Goal: Task Accomplishment & Management: Manage account settings

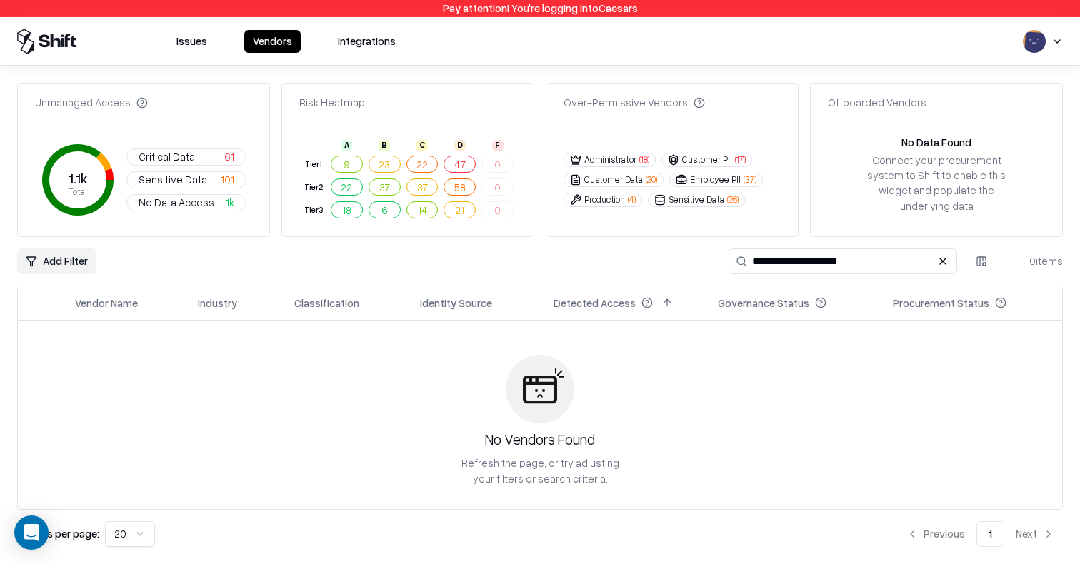
click at [944, 253] on button at bounding box center [942, 261] width 17 height 17
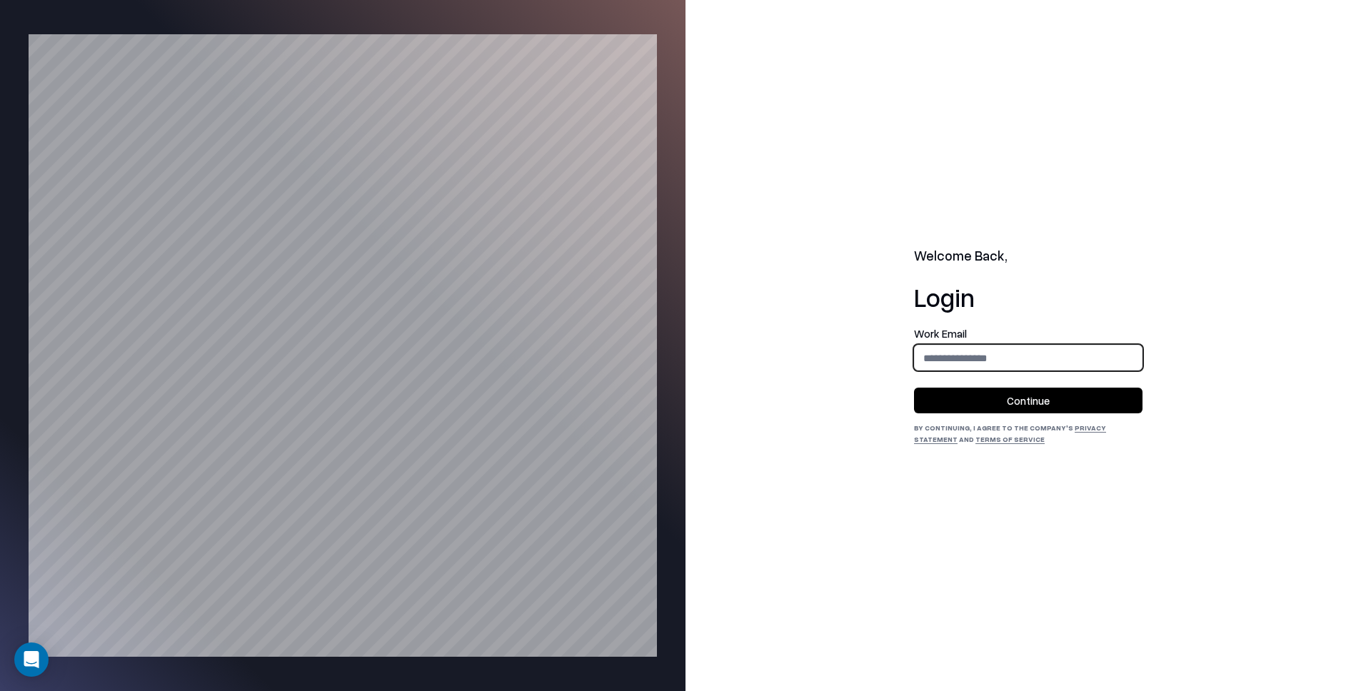
click at [963, 346] on input "email" at bounding box center [1028, 358] width 227 height 26
type input "**********"
click at [1000, 406] on button "Continue" at bounding box center [1028, 401] width 228 height 26
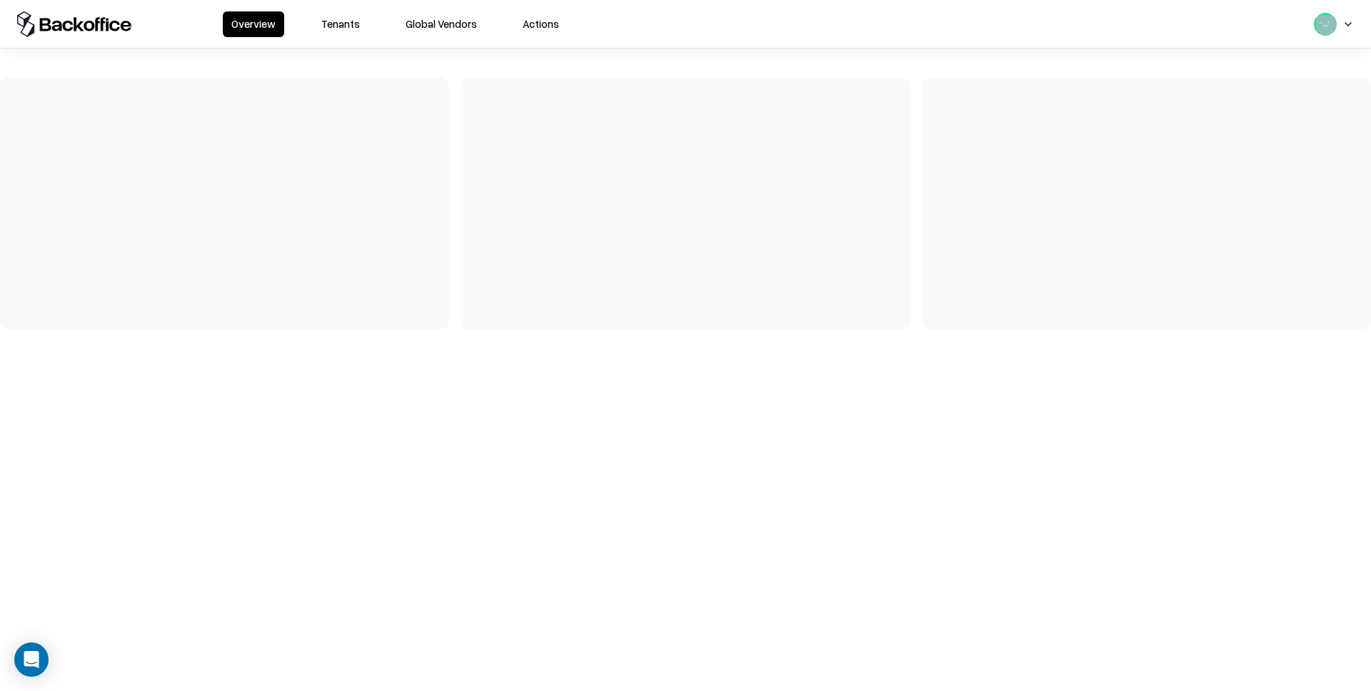
click at [358, 25] on button "Tenants" at bounding box center [341, 24] width 56 height 26
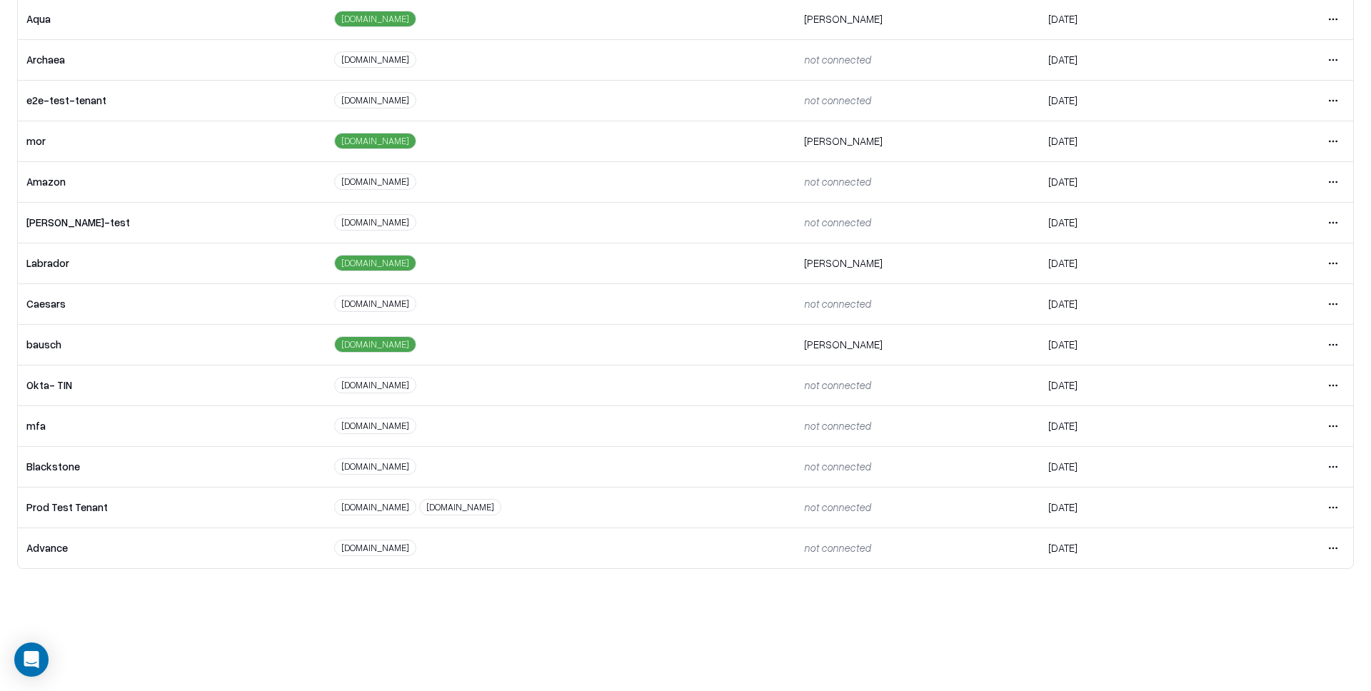
scroll to position [139, 0]
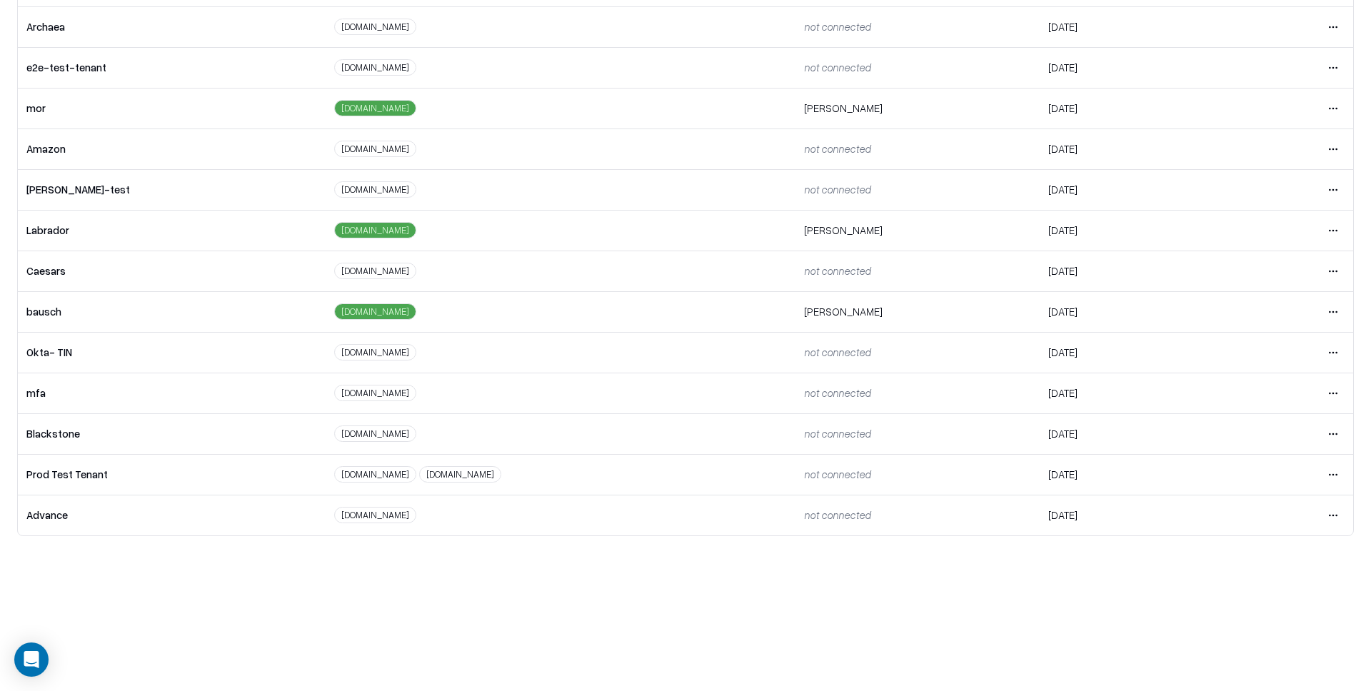
click at [1332, 311] on html "Overview Tenants Global Vendors Actions Tenants Add Tenant Tenant name Domain A…" at bounding box center [685, 206] width 1371 height 691
click at [1239, 431] on div "Login to tenant" at bounding box center [1273, 430] width 154 height 29
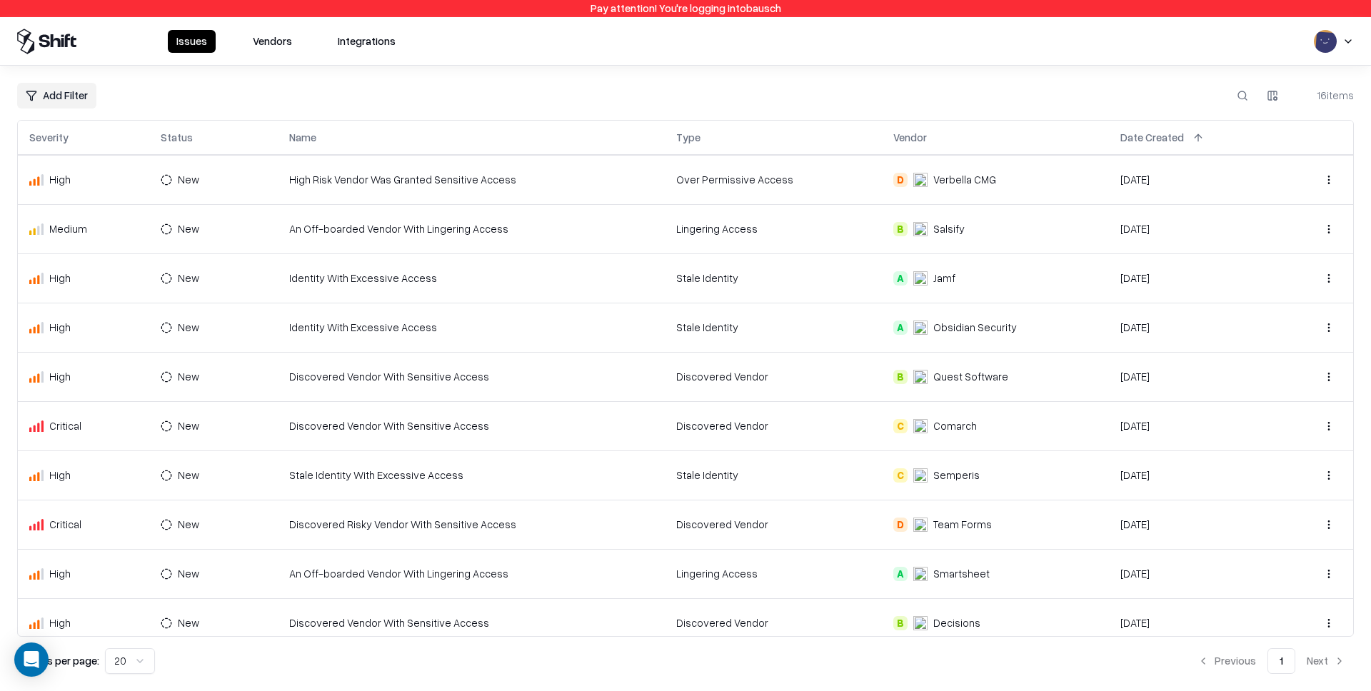
click at [31, 36] on icon at bounding box center [46, 42] width 59 height 26
click at [281, 46] on button "Vendors" at bounding box center [272, 41] width 56 height 23
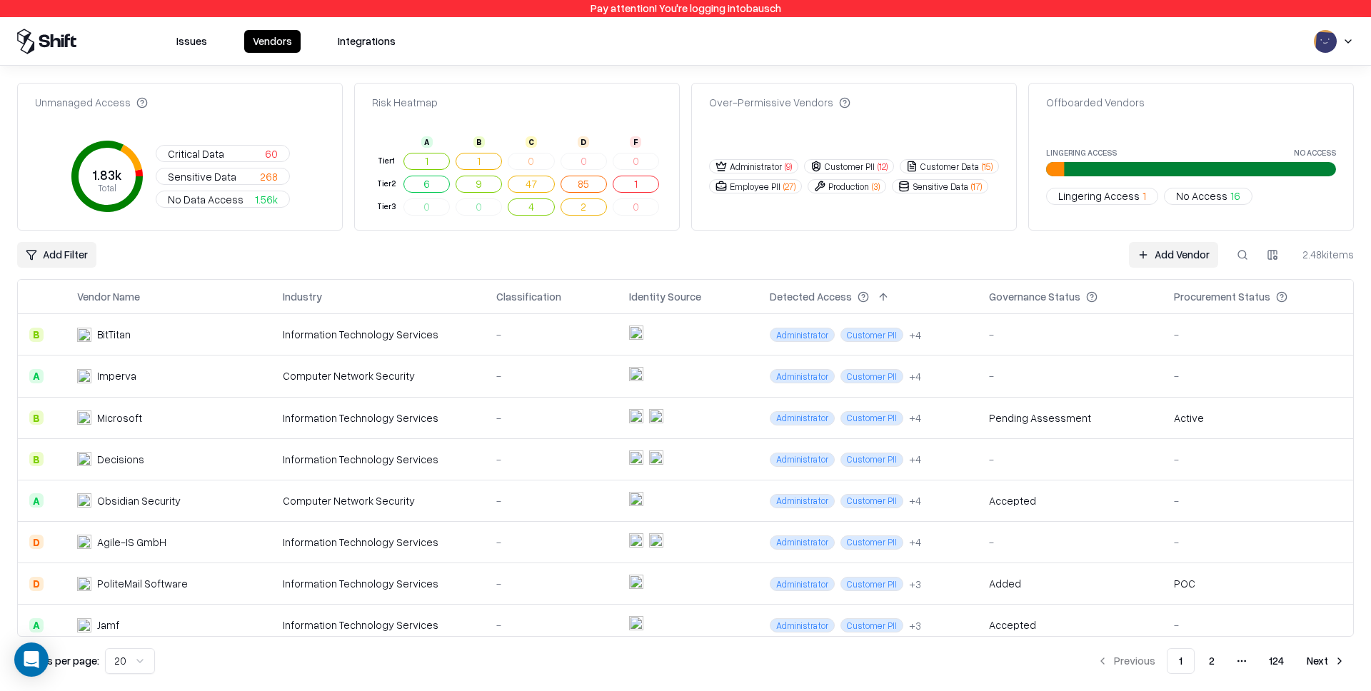
click at [31, 32] on icon at bounding box center [46, 42] width 59 height 26
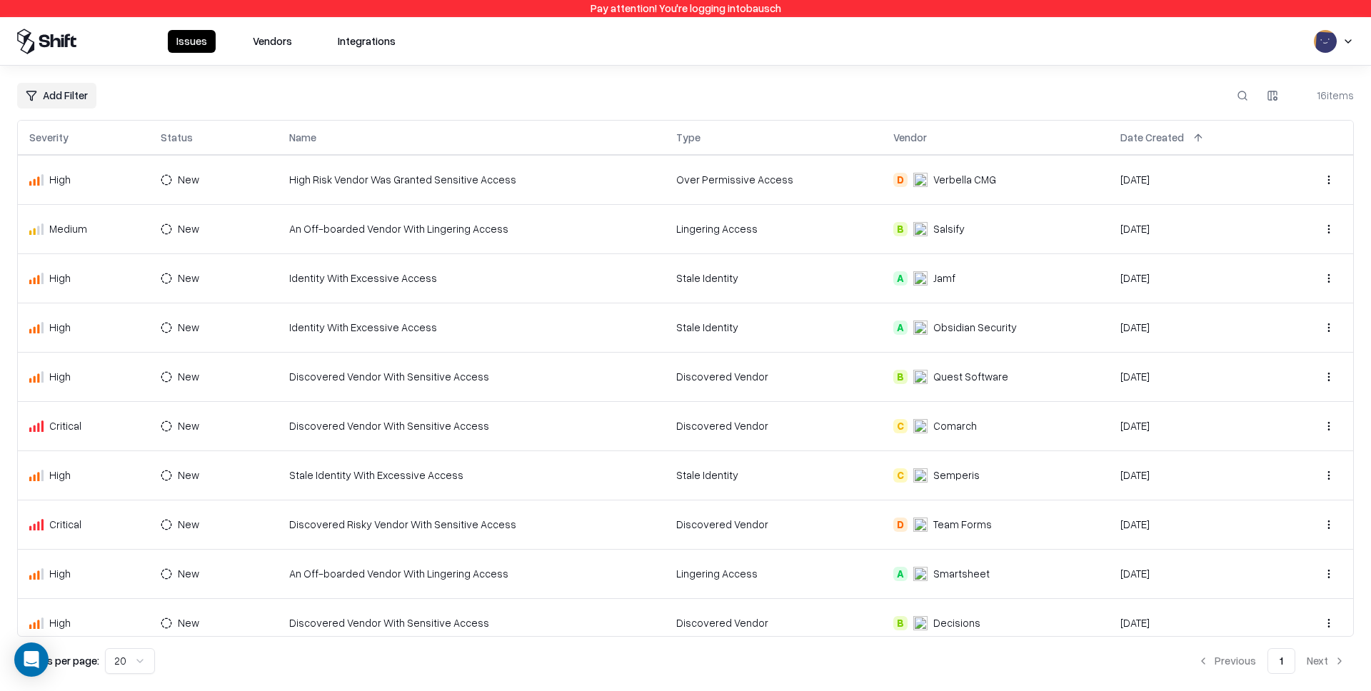
click at [80, 137] on button at bounding box center [82, 137] width 17 height 17
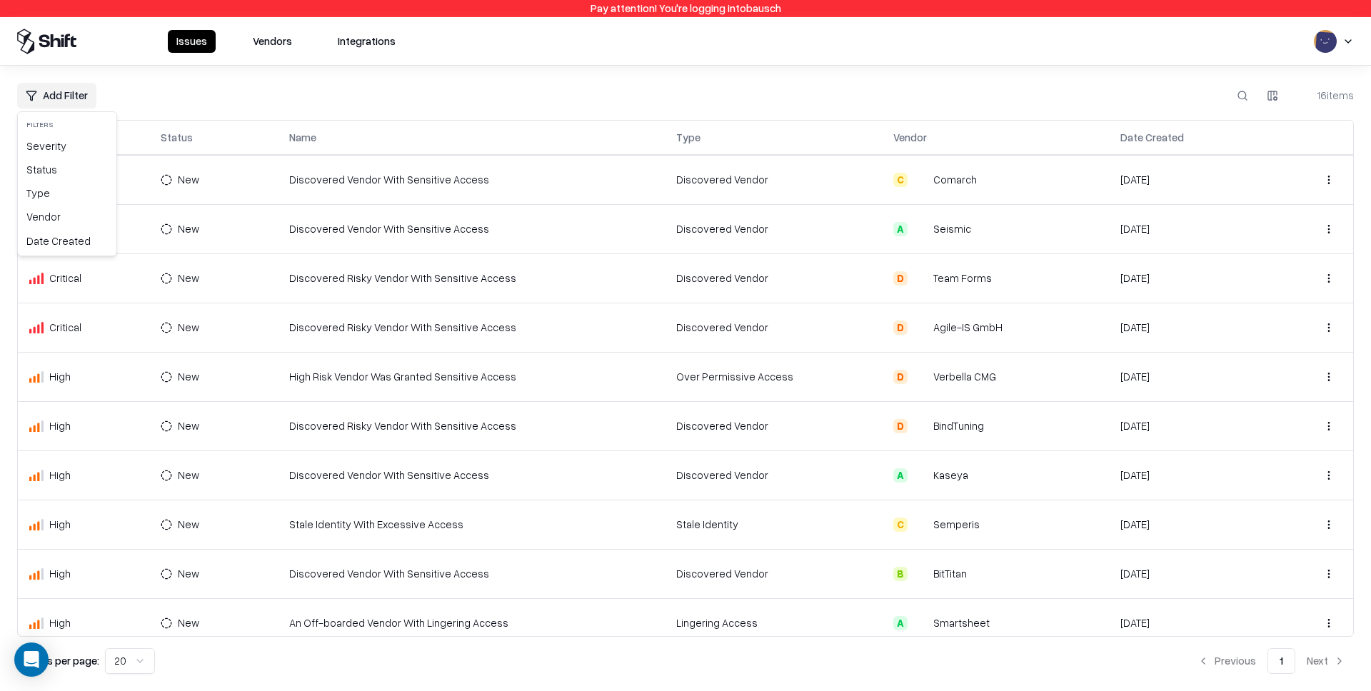
click at [55, 91] on html "Pay attention! You're logging into bausch Issues Vendors Integrations Add Filte…" at bounding box center [685, 345] width 1371 height 691
click at [54, 146] on div "Severity" at bounding box center [67, 146] width 93 height 24
click at [53, 99] on html "Pay attention! You're logging into bausch Issues Vendors Integrations Add Filte…" at bounding box center [685, 345] width 1371 height 691
click at [53, 144] on div "Severity" at bounding box center [67, 146] width 93 height 24
click at [200, 86] on div "Add Filter 16 items" at bounding box center [685, 96] width 1337 height 26
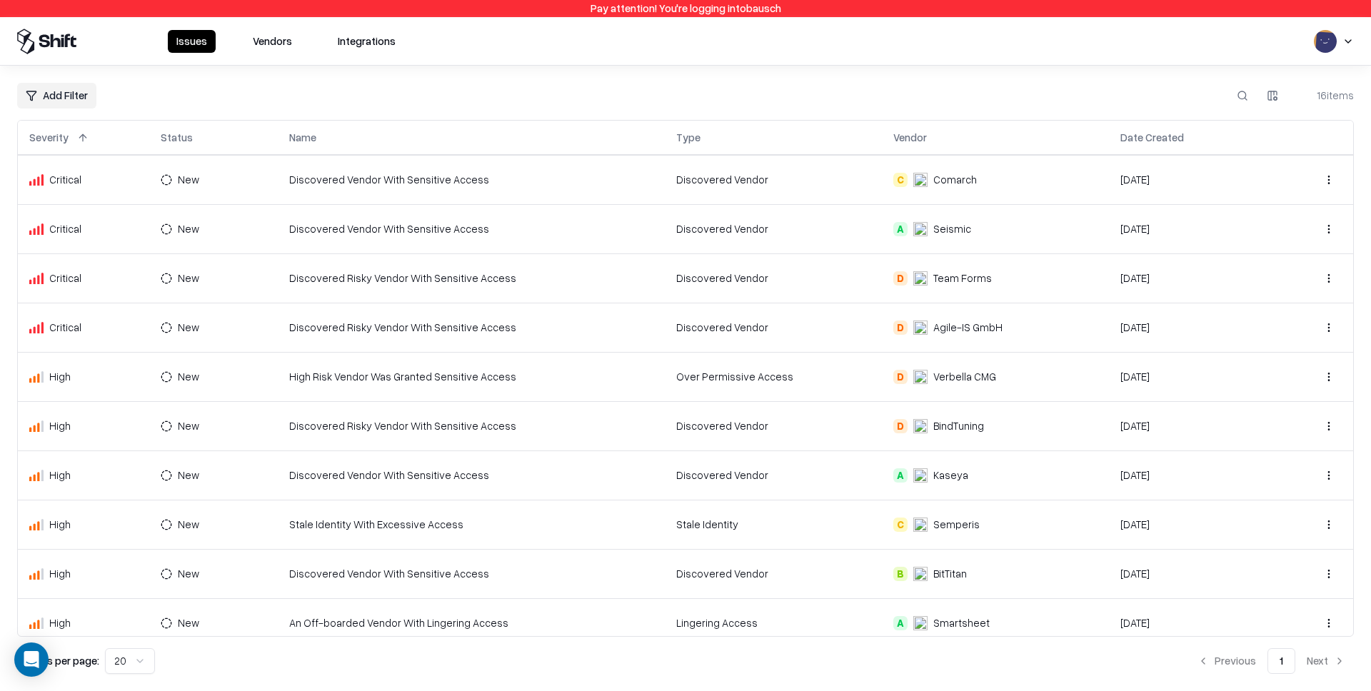
click at [62, 96] on html "Pay attention! You're logging into bausch Issues Vendors Integrations Add Filte…" at bounding box center [685, 345] width 1371 height 691
click at [64, 142] on div "Severity" at bounding box center [67, 146] width 93 height 24
